Goal: Transaction & Acquisition: Purchase product/service

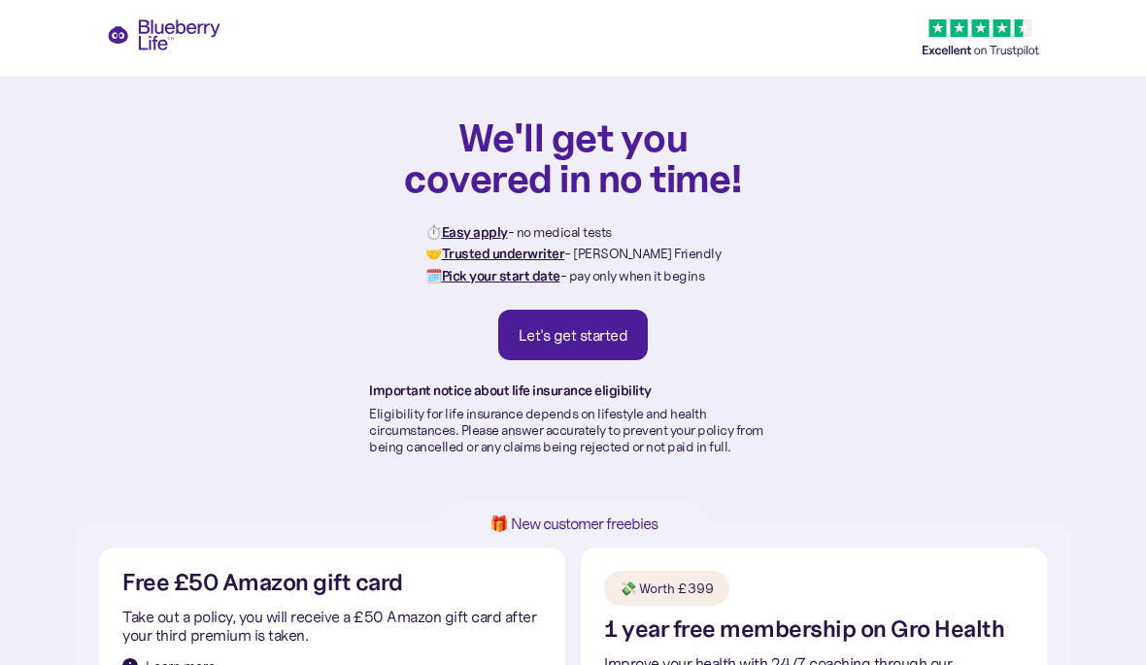
click at [605, 337] on div "Let's get started" at bounding box center [573, 334] width 110 height 19
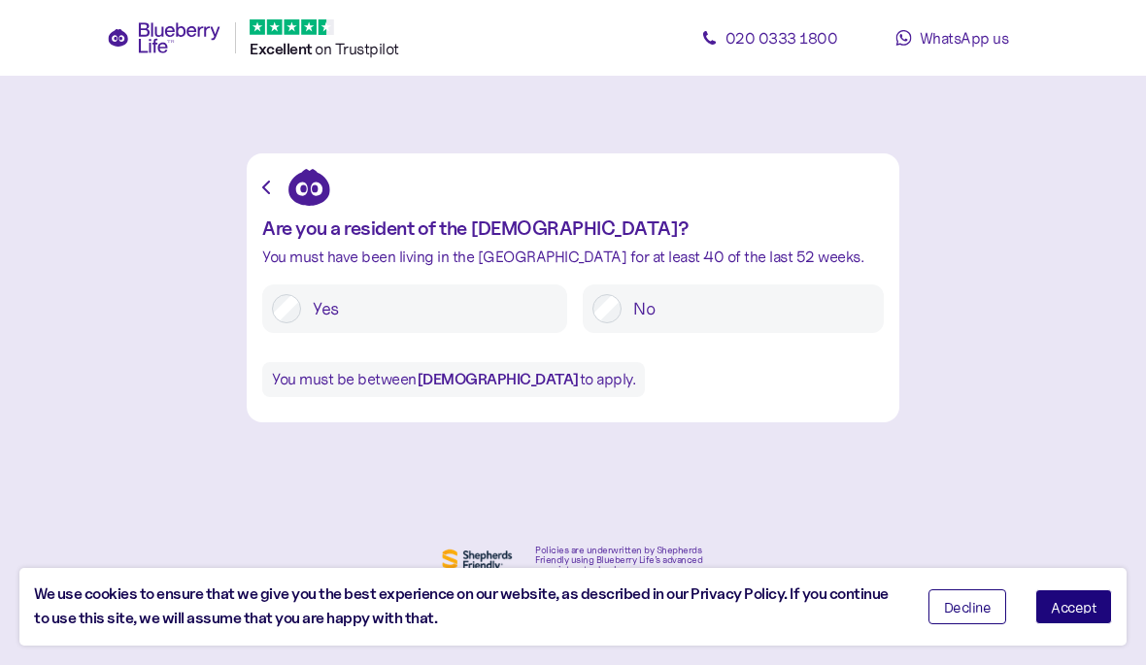
click at [1085, 598] on button "Accept" at bounding box center [1073, 606] width 77 height 35
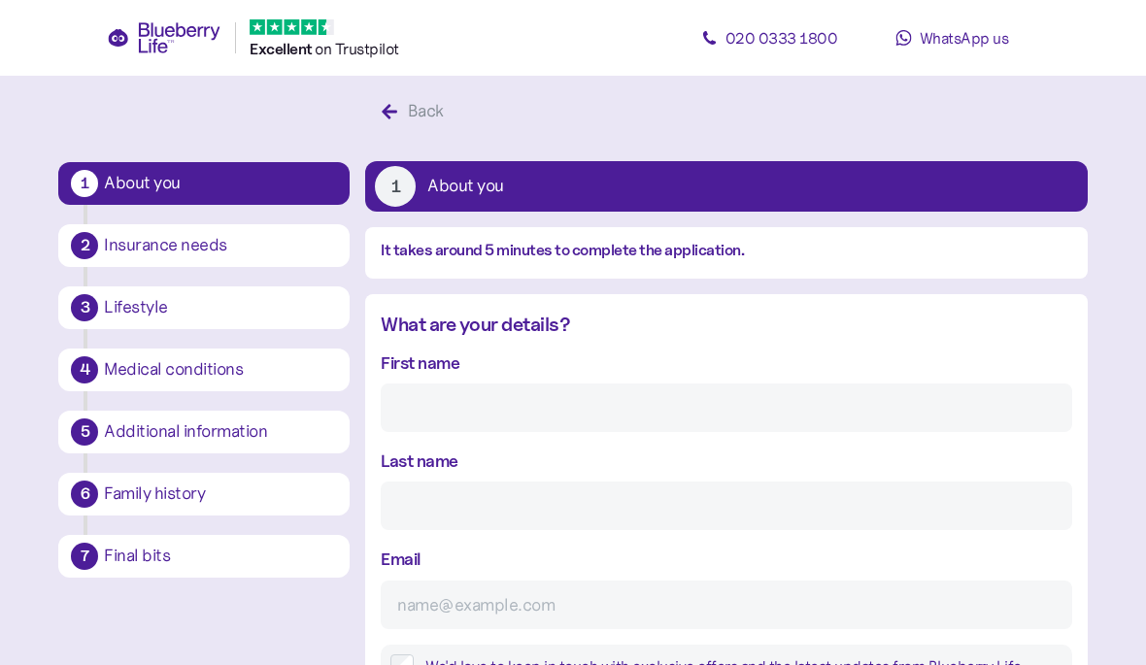
scroll to position [36, 0]
